Goal: Task Accomplishment & Management: Manage account settings

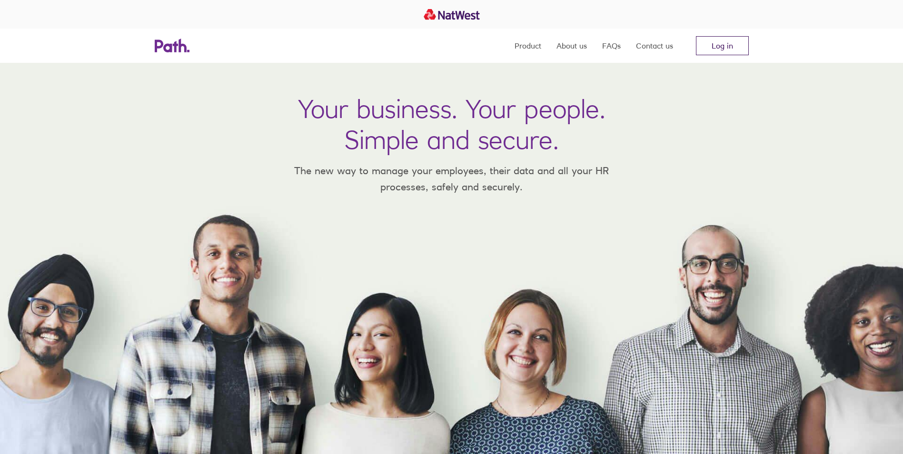
click at [711, 42] on link "Log in" at bounding box center [722, 45] width 53 height 19
